Goal: Use online tool/utility: Utilize a website feature to perform a specific function

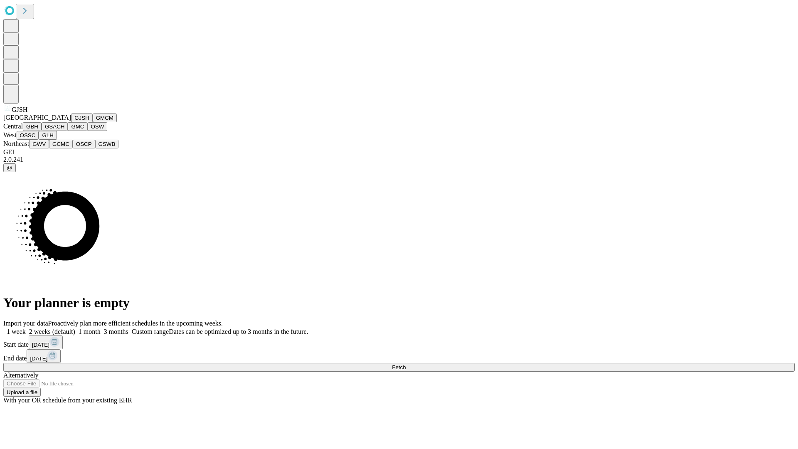
click at [71, 122] on button "GJSH" at bounding box center [82, 117] width 22 height 9
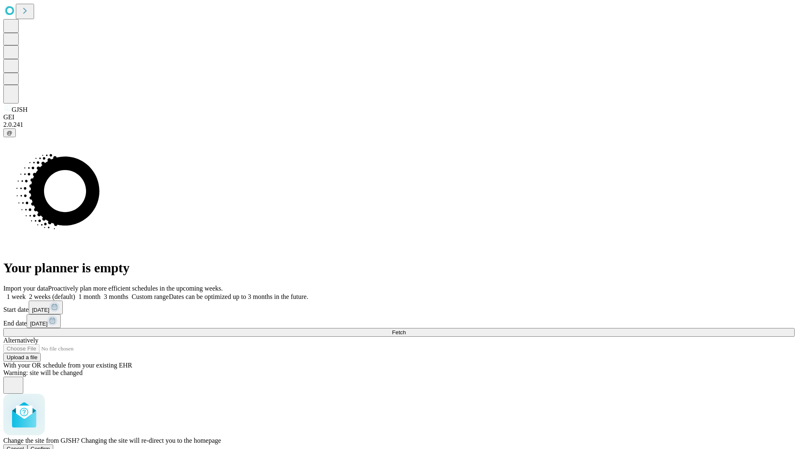
click at [50, 446] on span "Confirm" at bounding box center [41, 449] width 20 height 6
click at [75, 293] on label "2 weeks (default)" at bounding box center [50, 296] width 49 height 7
click at [406, 329] on span "Fetch" at bounding box center [399, 332] width 14 height 6
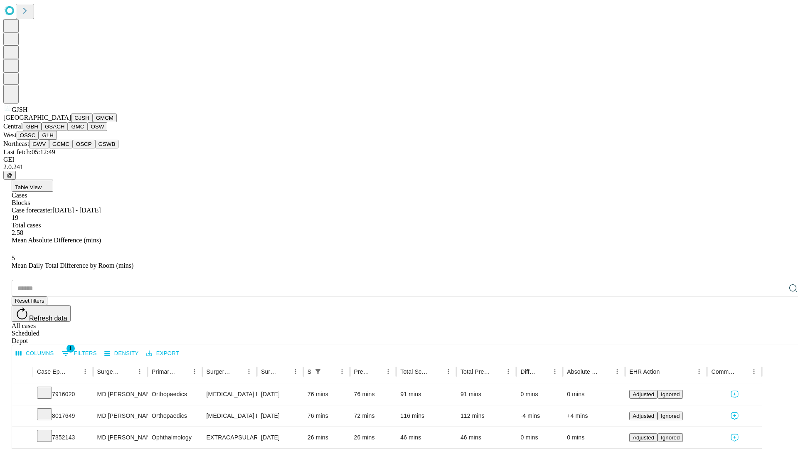
click at [93, 122] on button "GMCM" at bounding box center [105, 117] width 24 height 9
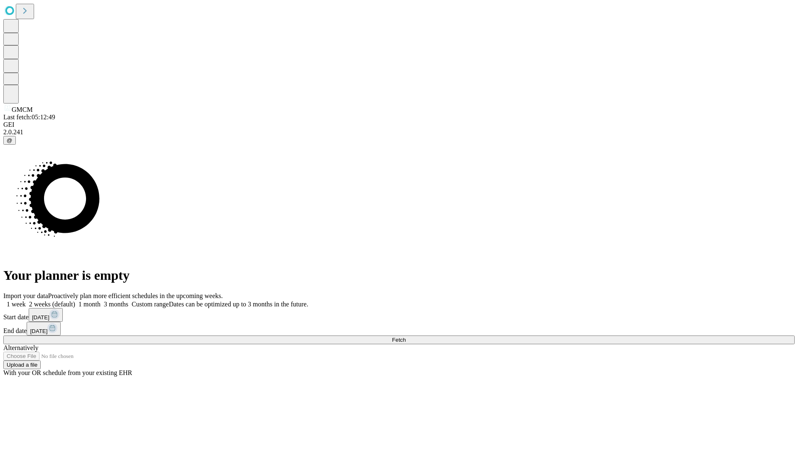
click at [406, 337] on span "Fetch" at bounding box center [399, 340] width 14 height 6
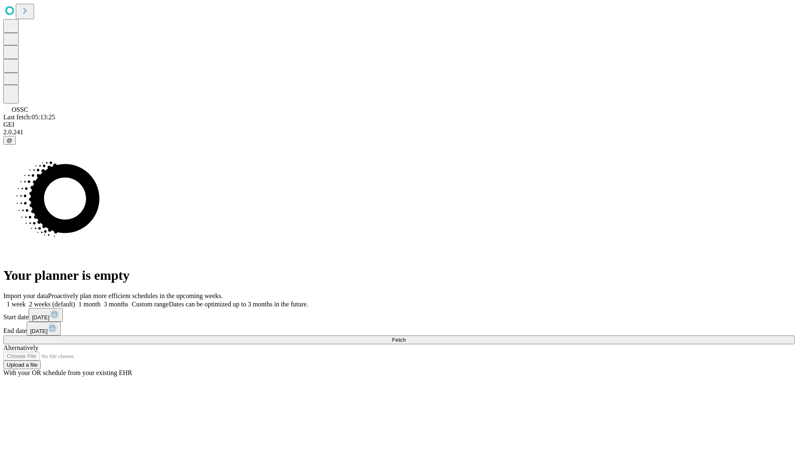
click at [75, 301] on label "2 weeks (default)" at bounding box center [50, 304] width 49 height 7
click at [406, 337] on span "Fetch" at bounding box center [399, 340] width 14 height 6
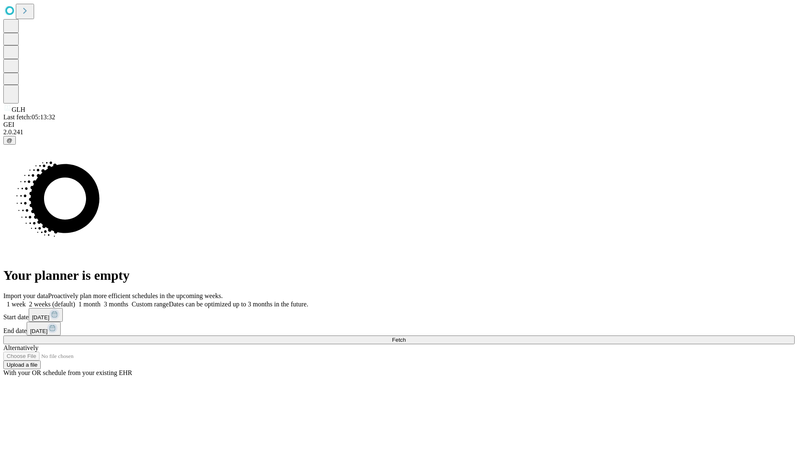
click at [406, 337] on span "Fetch" at bounding box center [399, 340] width 14 height 6
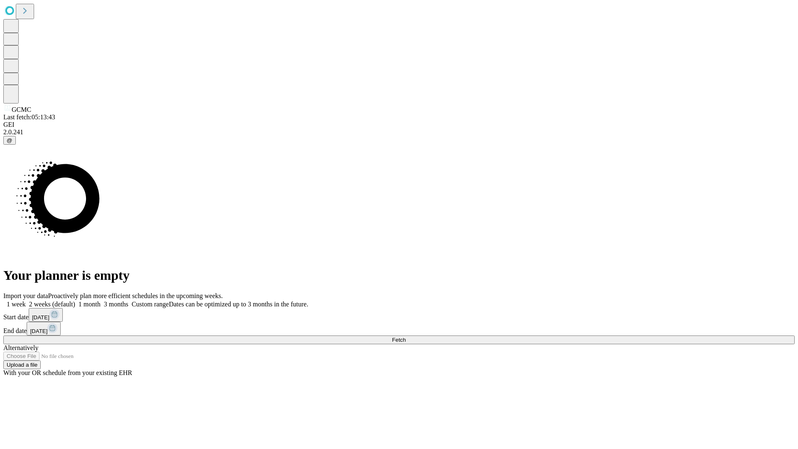
click at [75, 301] on label "2 weeks (default)" at bounding box center [50, 304] width 49 height 7
click at [406, 337] on span "Fetch" at bounding box center [399, 340] width 14 height 6
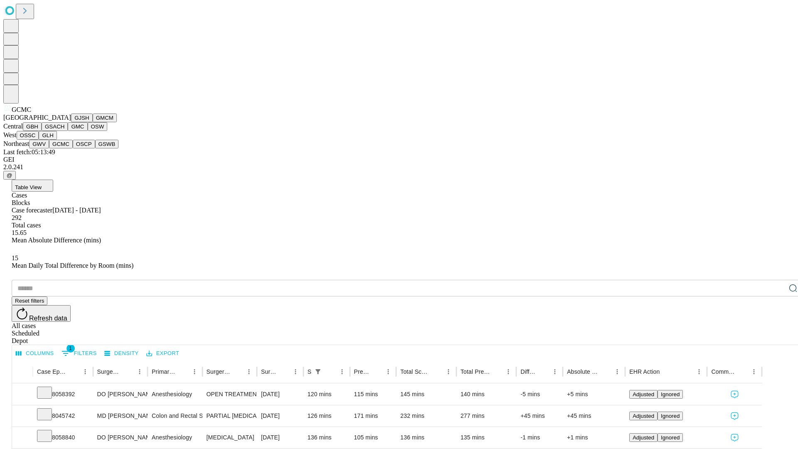
click at [73, 148] on button "OSCP" at bounding box center [84, 144] width 22 height 9
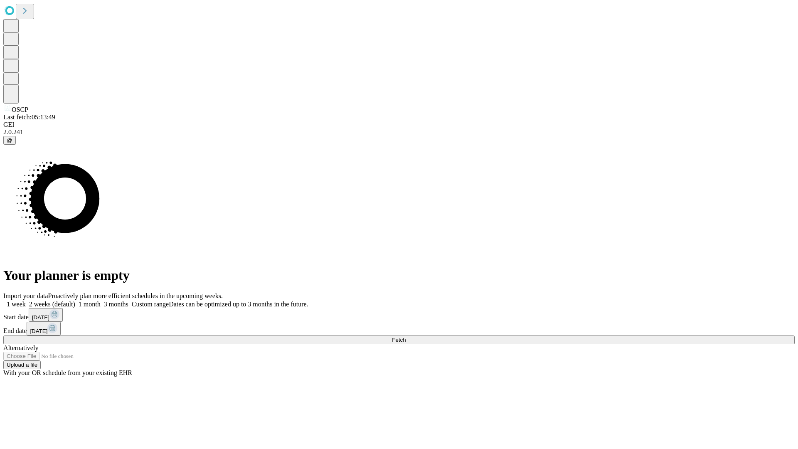
click at [75, 301] on label "2 weeks (default)" at bounding box center [50, 304] width 49 height 7
click at [406, 337] on span "Fetch" at bounding box center [399, 340] width 14 height 6
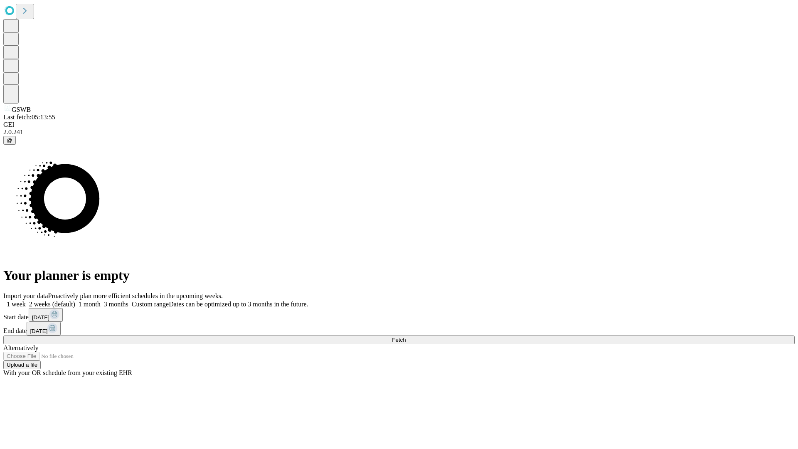
click at [75, 301] on label "2 weeks (default)" at bounding box center [50, 304] width 49 height 7
click at [406, 337] on span "Fetch" at bounding box center [399, 340] width 14 height 6
